Goal: Information Seeking & Learning: Find specific fact

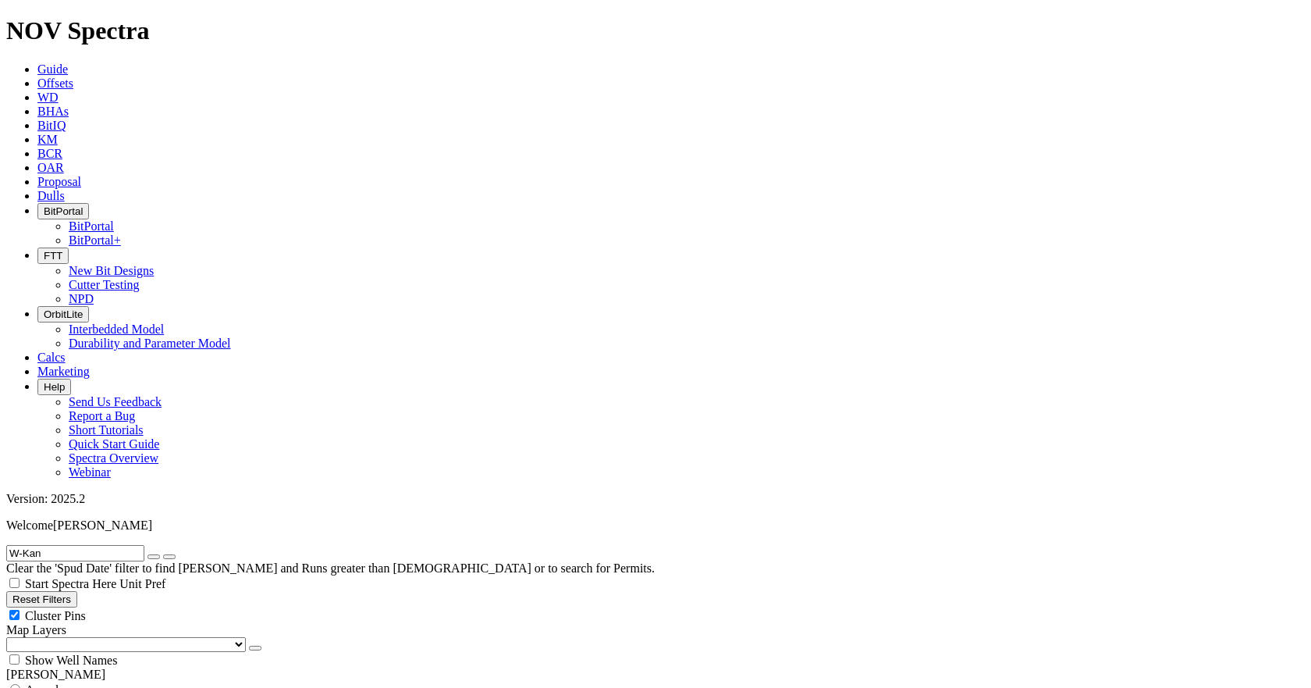
scroll to position [911, 0]
click at [118, 545] on input "W-Kan" at bounding box center [75, 553] width 138 height 16
drag, startPoint x: 118, startPoint y: 63, endPoint x: 55, endPoint y: 66, distance: 62.5
click at [55, 545] on input "W-Kan" at bounding box center [75, 553] width 138 height 16
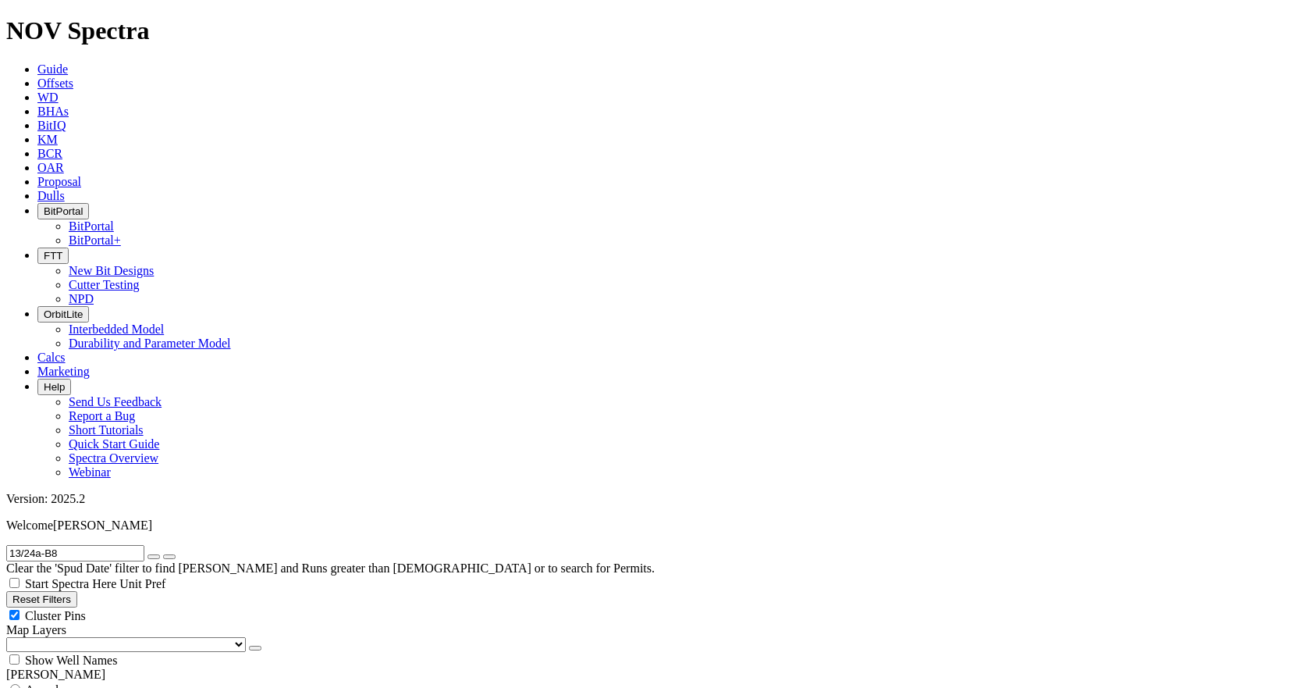
type input "13/24a-B8"
click at [169, 556] on icon "submit" at bounding box center [169, 556] width 0 height 0
click at [76, 683] on span "Anywhere" at bounding box center [51, 689] width 52 height 13
radio input "true"
radio input "false"
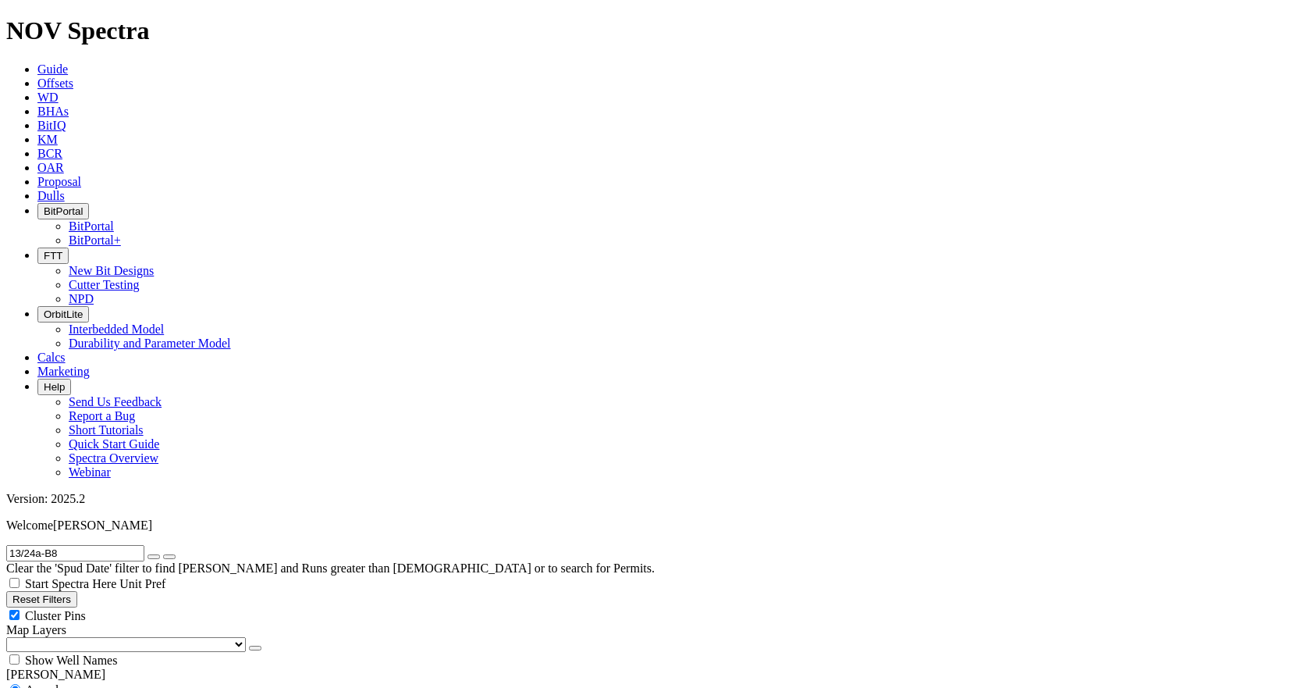
click at [83, 545] on input "13/24a-B8" at bounding box center [75, 553] width 138 height 16
paste input "A281114"
click at [176, 554] on button "submit" at bounding box center [169, 556] width 12 height 5
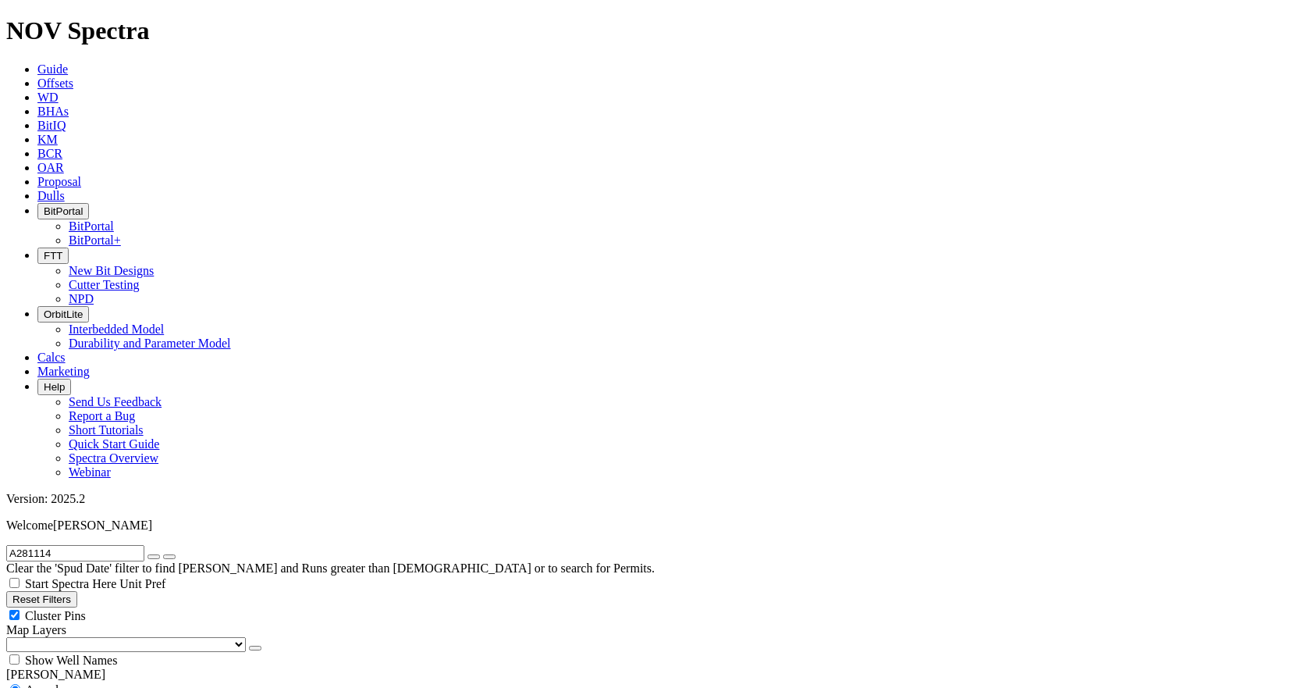
scroll to position [3474, 0]
click at [91, 545] on input "A281114" at bounding box center [75, 553] width 138 height 16
click at [92, 545] on input "A281114" at bounding box center [75, 553] width 138 height 16
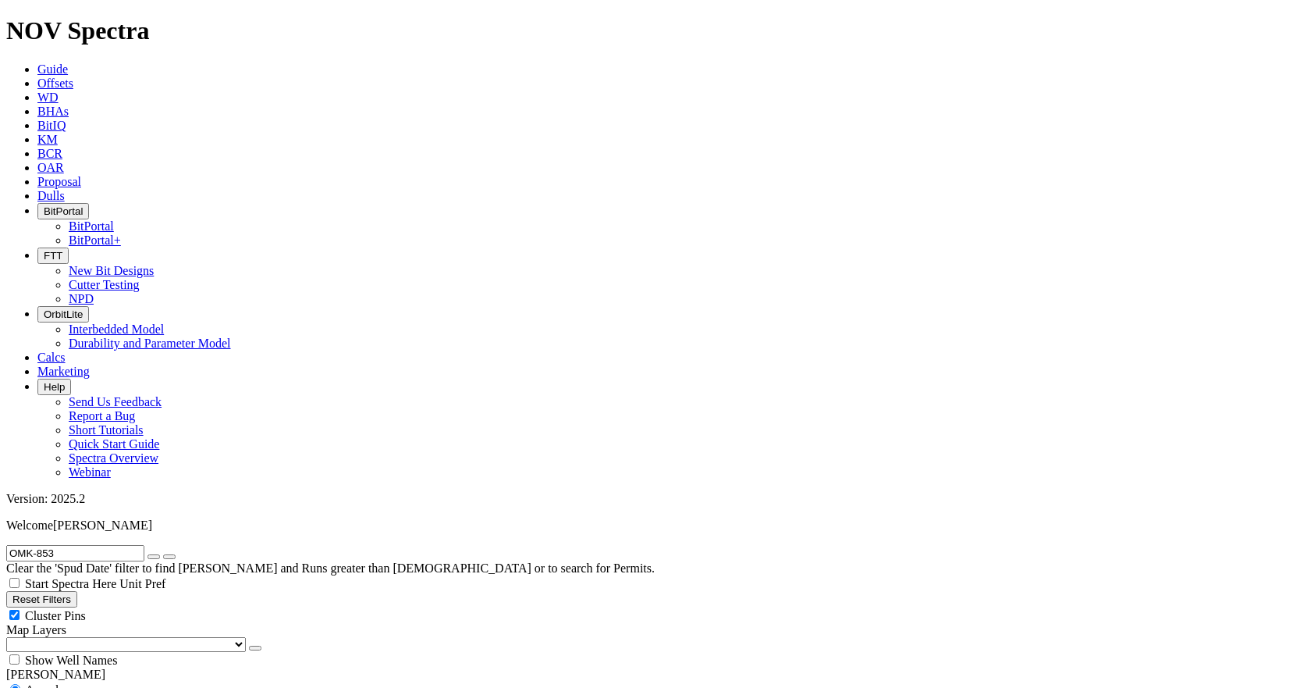
scroll to position [17496, 0]
click at [80, 545] on input "OMK-853" at bounding box center [75, 553] width 138 height 16
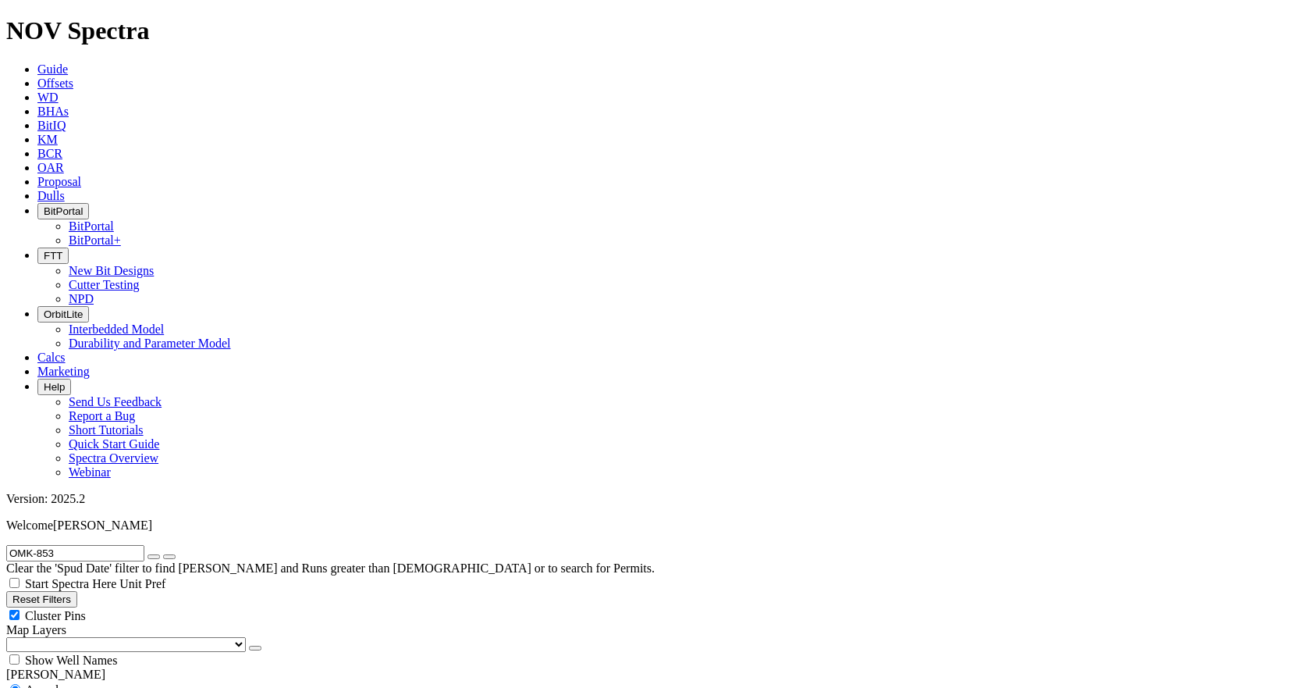
paste input "A280856"
type input "A280856"
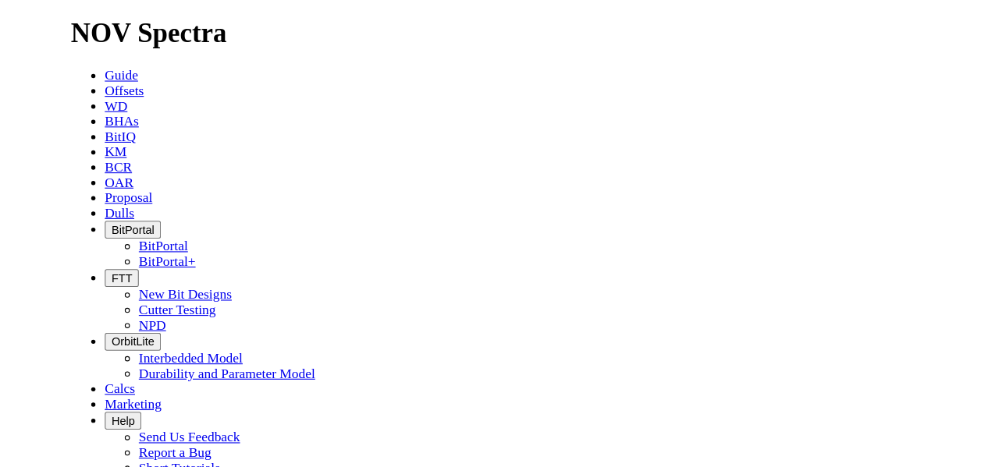
scroll to position [307, 0]
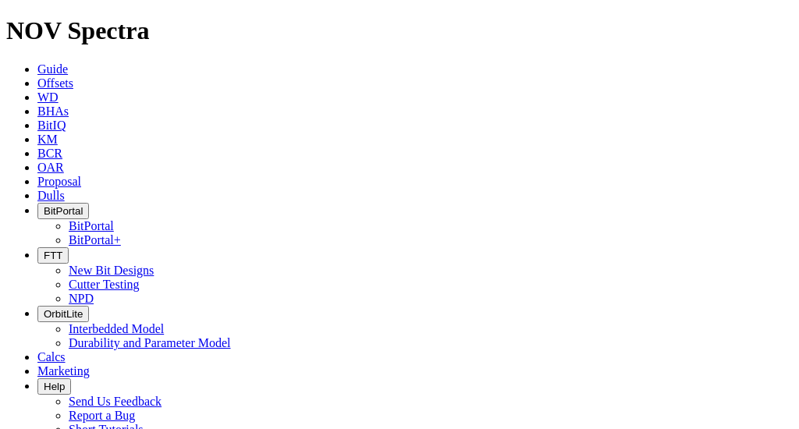
radio input "false"
radio input "true"
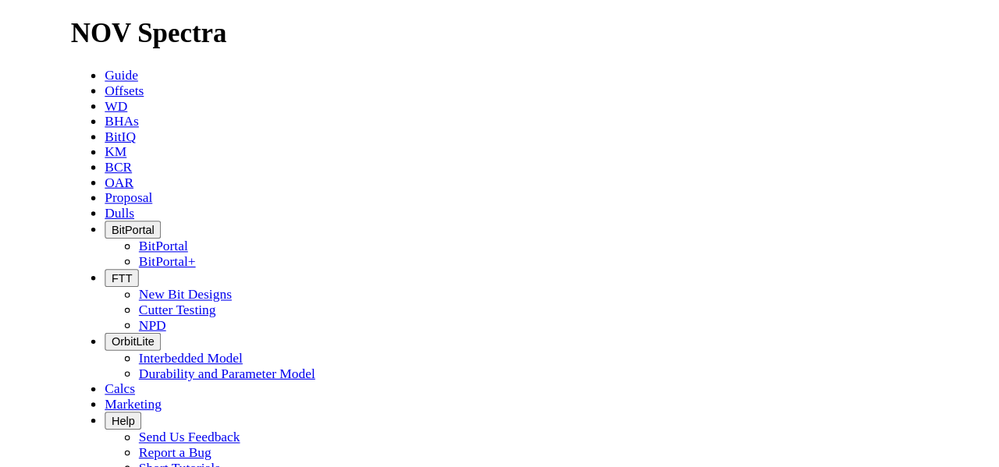
scroll to position [268, 0]
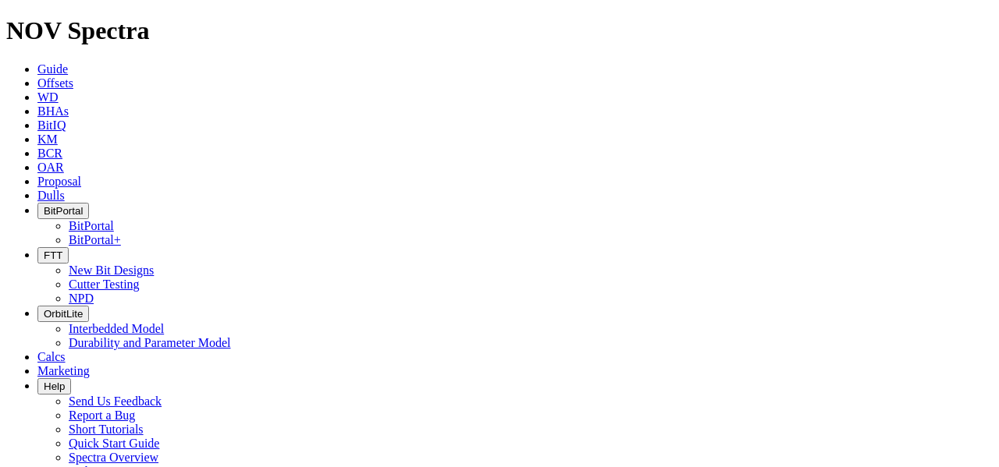
paste input "380"
type input "A283806"
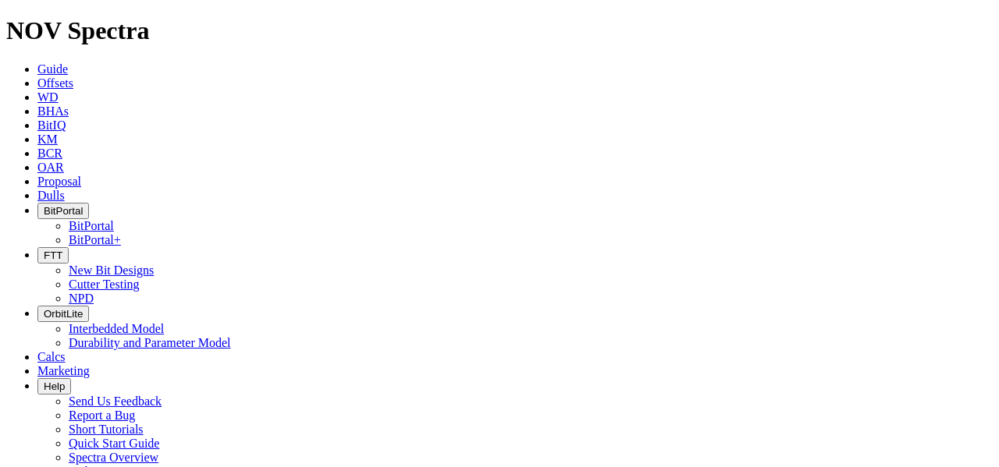
radio input "true"
radio input "false"
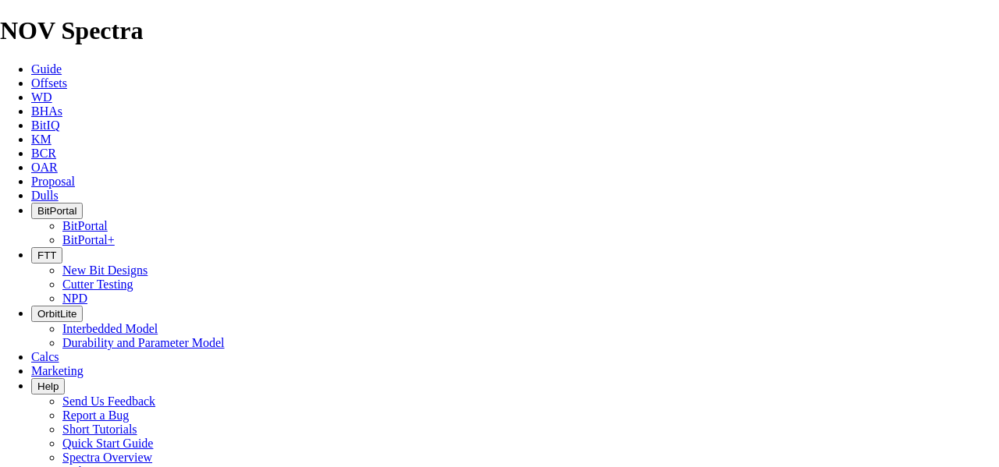
click at [76, 205] on span "BitPortal" at bounding box center [56, 211] width 39 height 12
click at [108, 219] on link "BitPortal" at bounding box center [84, 225] width 45 height 13
